Goal: Task Accomplishment & Management: Manage account settings

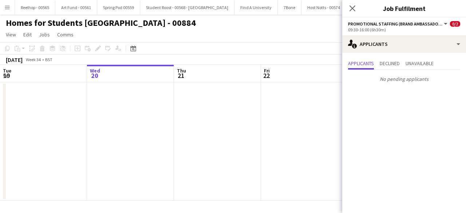
scroll to position [0, 250]
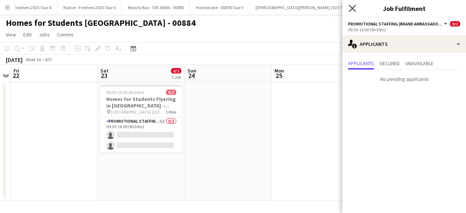
click at [352, 9] on icon at bounding box center [352, 8] width 7 height 7
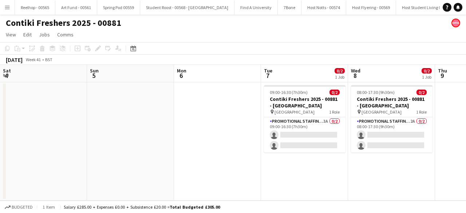
scroll to position [0, 197]
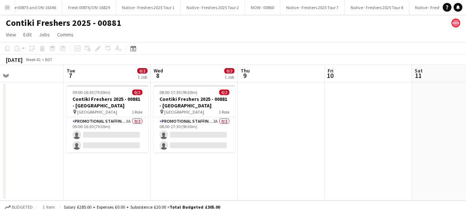
click at [4, 7] on button "Menu" at bounding box center [7, 7] width 15 height 15
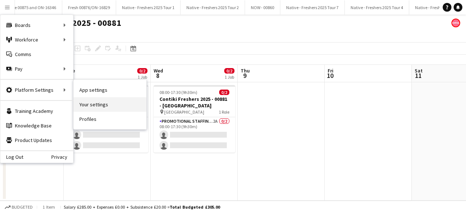
click at [92, 104] on link "Your settings" at bounding box center [110, 104] width 73 height 15
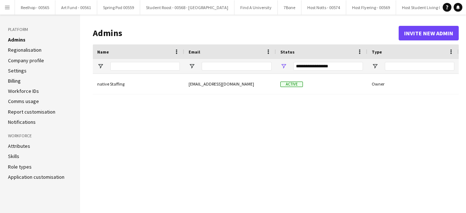
click at [22, 59] on link "Company profile" at bounding box center [26, 60] width 36 height 7
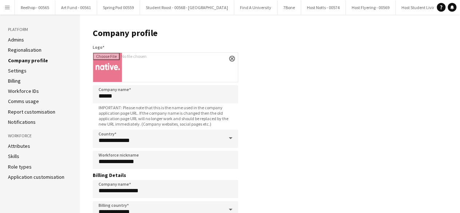
click at [29, 49] on link "Regionalisation" at bounding box center [24, 50] width 33 height 7
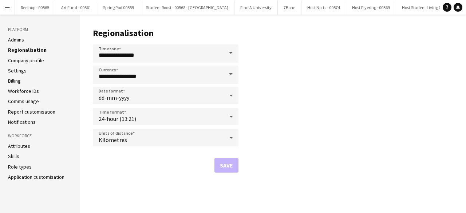
click at [18, 72] on link "Settings" at bounding box center [17, 70] width 19 height 7
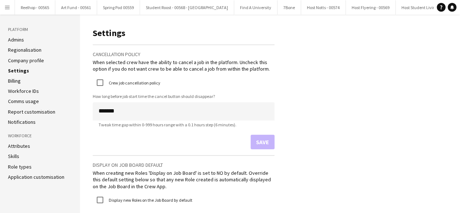
click at [18, 83] on link "Billing" at bounding box center [14, 81] width 13 height 7
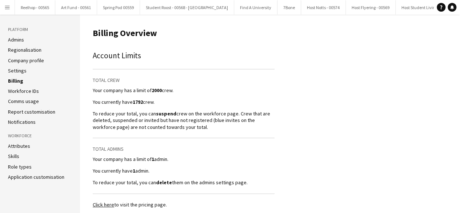
click at [21, 93] on link "Workforce IDs" at bounding box center [23, 91] width 31 height 7
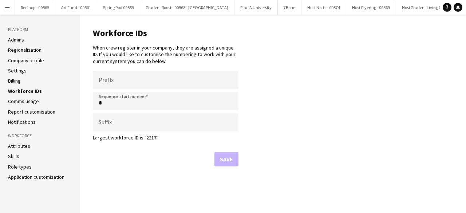
click at [25, 103] on link "Comms usage" at bounding box center [23, 101] width 31 height 7
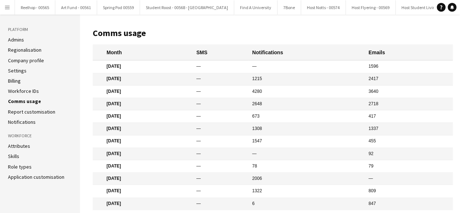
click at [28, 110] on link "Report customisation" at bounding box center [31, 111] width 47 height 7
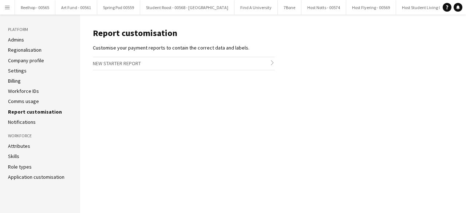
click at [27, 122] on link "Notifications" at bounding box center [22, 122] width 28 height 7
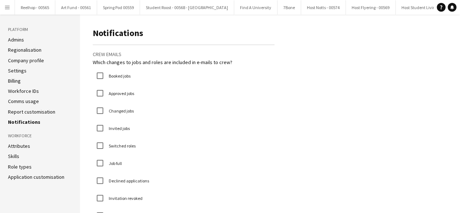
click at [19, 41] on link "Admins" at bounding box center [16, 39] width 16 height 7
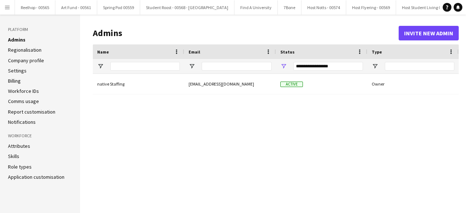
click at [20, 48] on link "Regionalisation" at bounding box center [24, 50] width 33 height 7
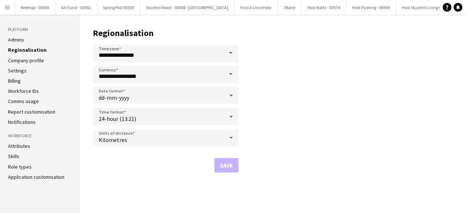
click at [13, 158] on link "Skills" at bounding box center [13, 156] width 11 height 7
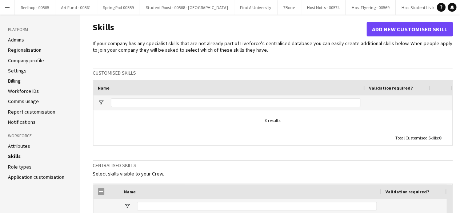
click at [18, 145] on link "Attributes" at bounding box center [19, 146] width 22 height 7
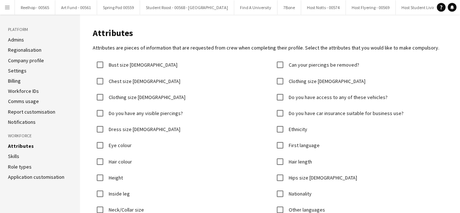
click at [20, 167] on link "Role types" at bounding box center [20, 166] width 24 height 7
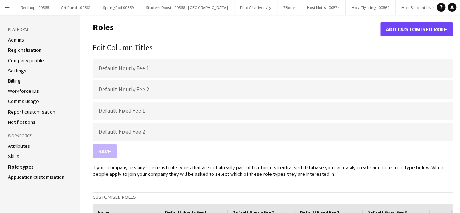
click at [21, 178] on link "Application customisation" at bounding box center [36, 177] width 56 height 7
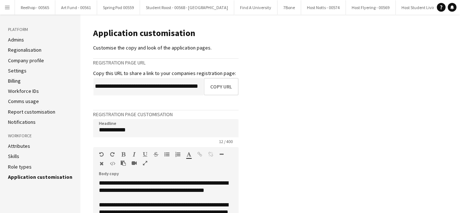
click at [9, 9] on app-icon "Menu" at bounding box center [7, 7] width 6 height 6
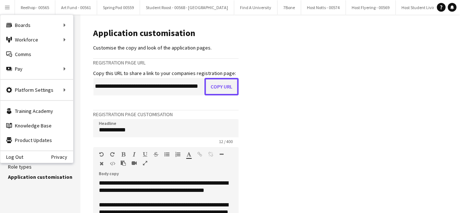
click at [221, 86] on button "Copy URL" at bounding box center [222, 86] width 34 height 17
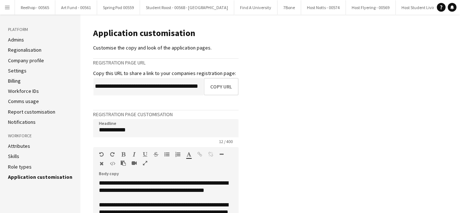
click at [7, 12] on button "Menu" at bounding box center [7, 7] width 15 height 15
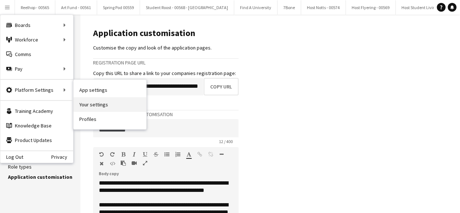
click at [103, 104] on link "Your settings" at bounding box center [110, 104] width 73 height 15
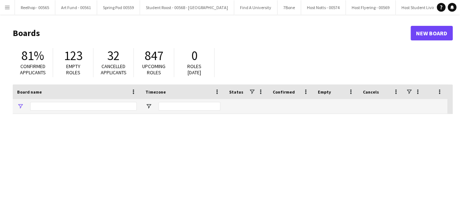
type input "*******"
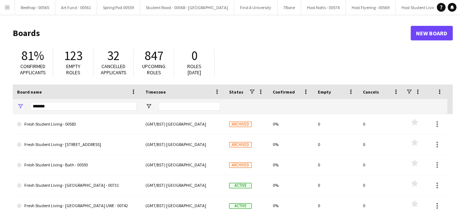
click at [7, 8] on app-icon "Menu" at bounding box center [7, 7] width 6 height 6
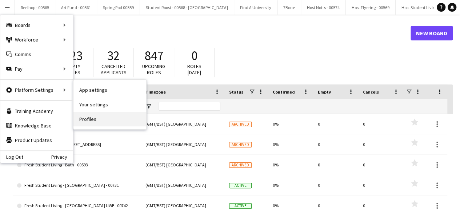
click at [88, 120] on link "Profiles" at bounding box center [110, 119] width 73 height 15
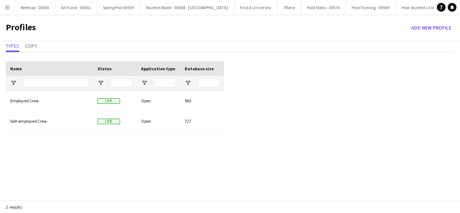
click at [9, 13] on button "Menu" at bounding box center [7, 7] width 15 height 15
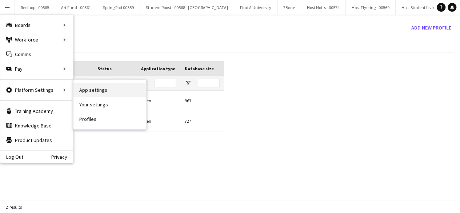
click at [107, 91] on link "App settings" at bounding box center [110, 90] width 73 height 15
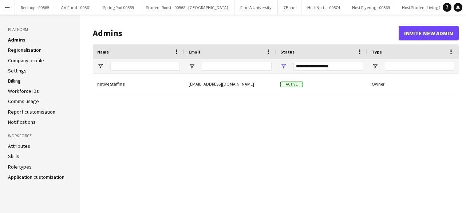
click at [25, 71] on link "Settings" at bounding box center [17, 70] width 19 height 7
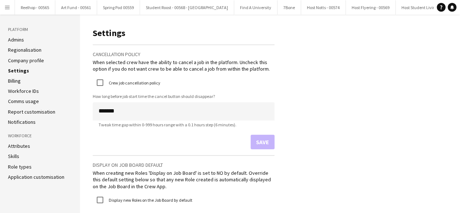
click at [25, 90] on link "Workforce IDs" at bounding box center [23, 91] width 31 height 7
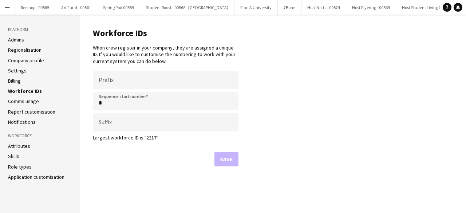
click at [21, 147] on link "Attributes" at bounding box center [19, 146] width 22 height 7
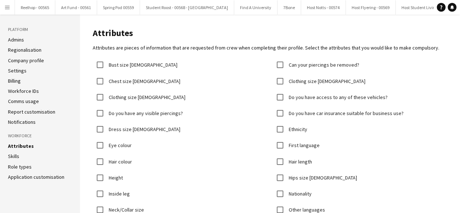
scroll to position [90, 0]
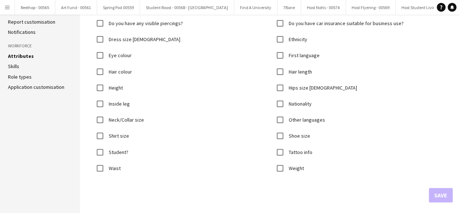
click at [35, 91] on aside "Platform Admins Regionalisation Company profile Settings Billing Workforce IDs …" at bounding box center [40, 69] width 80 height 289
click at [36, 87] on link "Application customisation" at bounding box center [36, 87] width 56 height 7
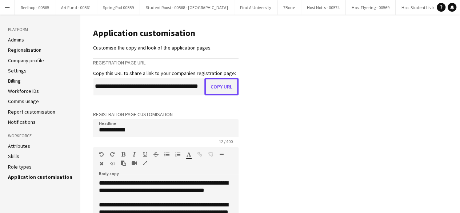
click at [219, 88] on button "Copy URL" at bounding box center [222, 86] width 34 height 17
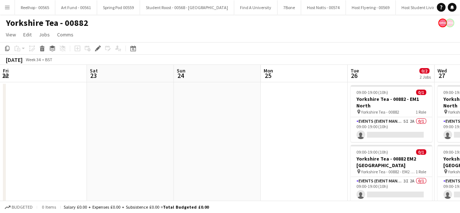
scroll to position [0, 250]
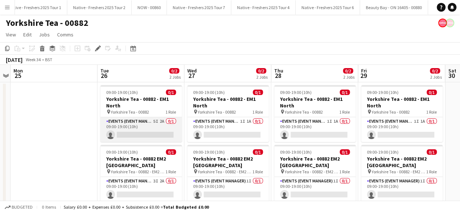
click at [151, 126] on app-card-role "Events (Event Manager) 5I 2A 0/1 09:00-19:00 (10h) single-neutral-actions" at bounding box center [141, 129] width 82 height 25
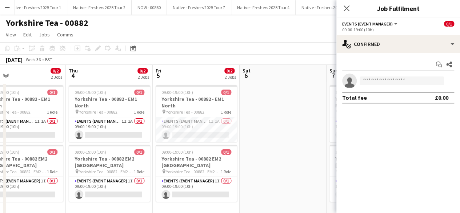
scroll to position [0, 282]
click at [270, 111] on app-date-cell at bounding box center [282, 149] width 87 height 135
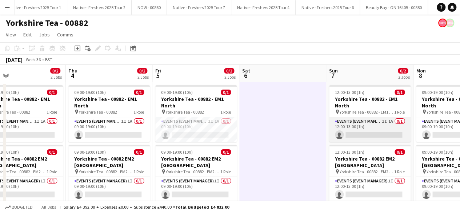
click at [371, 134] on app-card-role "Events (Event Manager) 1I 1A 0/1 12:00-13:00 (1h) single-neutral-actions" at bounding box center [370, 129] width 82 height 25
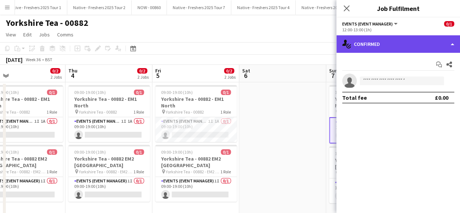
click at [395, 46] on div "single-neutral-actions-check-2 Confirmed" at bounding box center [399, 43] width 124 height 17
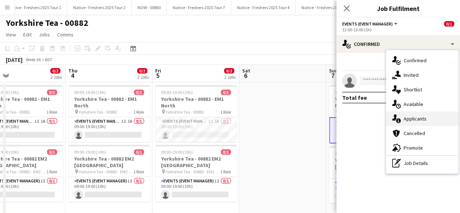
click at [412, 118] on div "single-neutral-actions-information Applicants" at bounding box center [423, 118] width 72 height 15
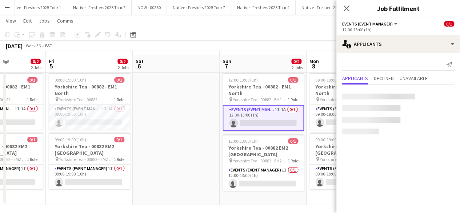
scroll to position [16, 0]
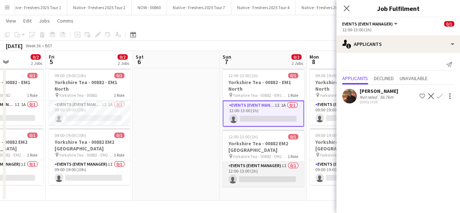
click at [274, 173] on app-card-role "Events (Event Manager) 1I 0/1 12:00-13:00 (1h) single-neutral-actions" at bounding box center [264, 174] width 82 height 25
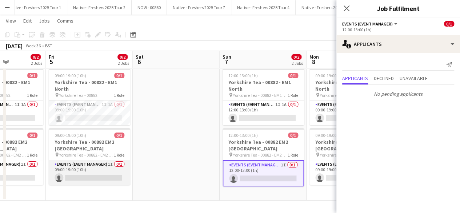
click at [93, 174] on app-card-role "Events (Event Manager) 1I 0/1 09:00-19:00 (10h) single-neutral-actions" at bounding box center [90, 172] width 82 height 25
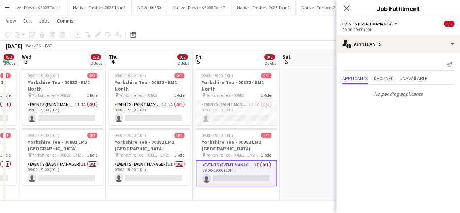
scroll to position [0, 150]
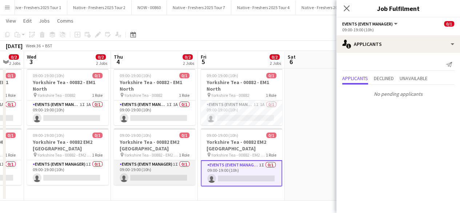
click at [139, 171] on app-card-role "Events (Event Manager) 1I 0/1 09:00-19:00 (10h) single-neutral-actions" at bounding box center [155, 172] width 82 height 25
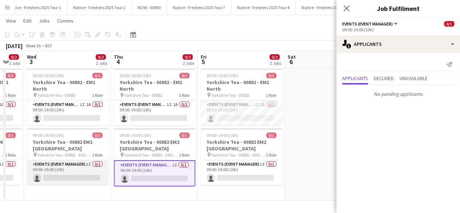
click at [91, 169] on app-card-role "Events (Event Manager) 1I 0/1 09:00-19:00 (10h) single-neutral-actions" at bounding box center [68, 172] width 82 height 25
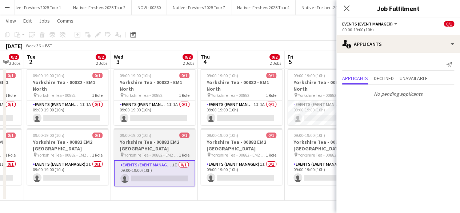
scroll to position [0, 151]
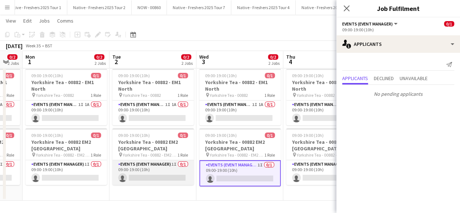
click at [146, 169] on app-card-role "Events (Event Manager) 1I 0/1 09:00-19:00 (10h) single-neutral-actions" at bounding box center [153, 172] width 82 height 25
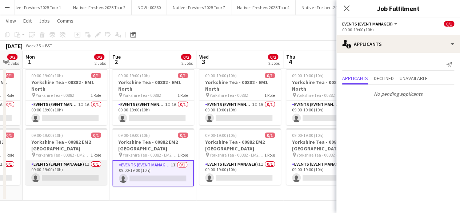
click at [84, 167] on app-card-role "Events (Event Manager) 1I 0/1 09:00-19:00 (10h) single-neutral-actions" at bounding box center [66, 172] width 82 height 25
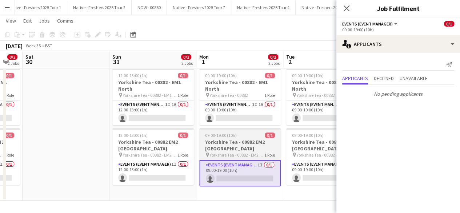
scroll to position [0, 182]
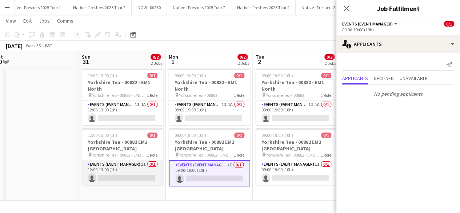
click at [116, 166] on app-card-role "Events (Event Manager) 1I 0/1 12:00-13:00 (1h) single-neutral-actions" at bounding box center [123, 172] width 82 height 25
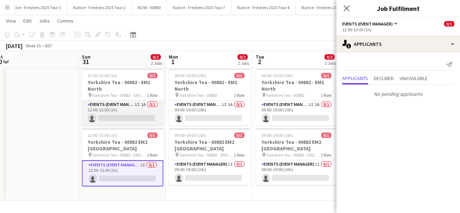
click at [135, 113] on app-card-role "Events (Event Manager) 1I 1A 0/1 12:00-13:00 (1h) single-neutral-actions" at bounding box center [123, 112] width 82 height 25
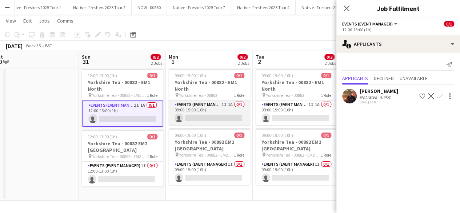
click at [206, 108] on app-card-role "Events (Event Manager) 1I 1A 0/1 09:00-19:00 (10h) single-neutral-actions" at bounding box center [210, 112] width 82 height 25
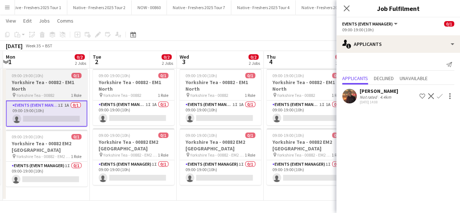
scroll to position [0, 259]
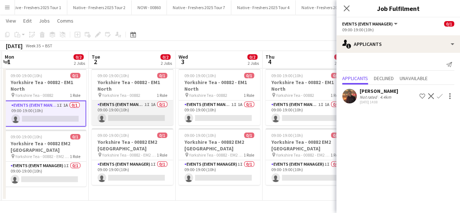
click at [140, 119] on app-card-role "Events (Event Manager) 1I 1A 0/1 09:00-19:00 (10h) single-neutral-actions" at bounding box center [133, 112] width 82 height 25
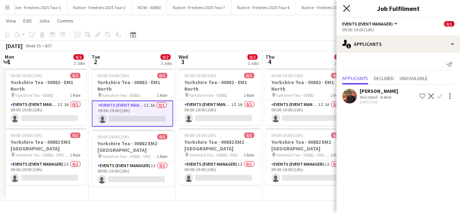
click at [346, 8] on icon at bounding box center [346, 8] width 7 height 7
